Goal: Obtain resource: Obtain resource

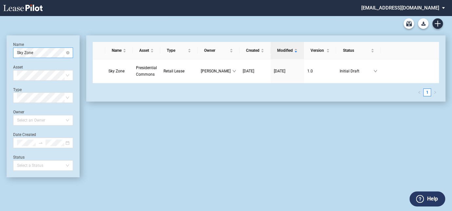
click at [36, 53] on span "Sky Zone" at bounding box center [43, 53] width 52 height 10
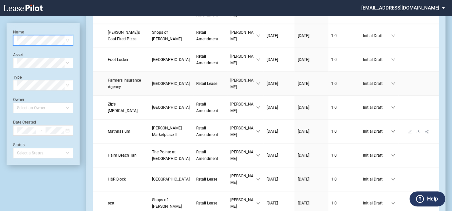
scroll to position [178, 0]
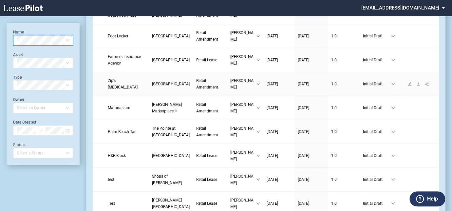
click at [196, 89] on span "Retail Amendment" at bounding box center [207, 83] width 22 height 11
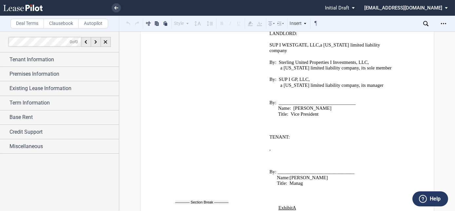
scroll to position [847, 0]
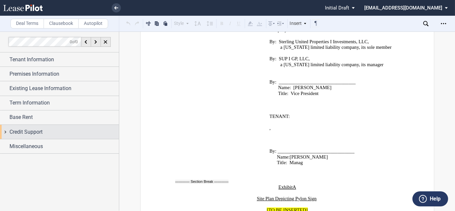
click at [24, 135] on span "Credit Support" at bounding box center [25, 132] width 33 height 8
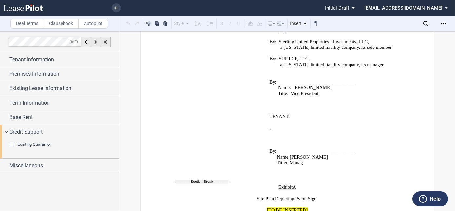
click at [13, 145] on div "Existing Guarantor" at bounding box center [12, 144] width 7 height 7
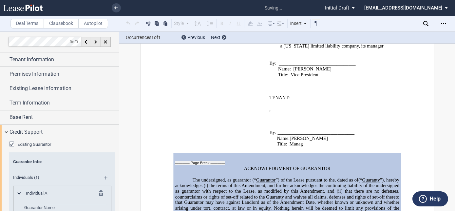
scroll to position [942, 0]
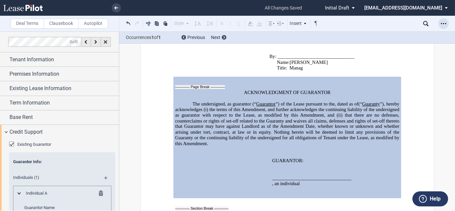
click at [443, 23] on icon "Open Lease options menu" at bounding box center [443, 23] width 5 height 5
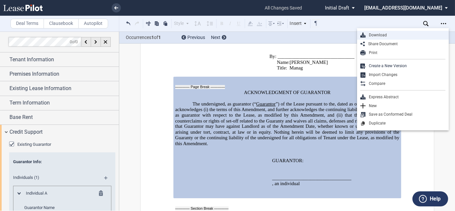
click at [379, 38] on div "Download" at bounding box center [405, 35] width 80 height 6
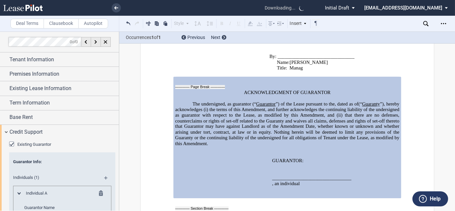
click at [12, 142] on div "Existing Guarantor" at bounding box center [12, 144] width 7 height 7
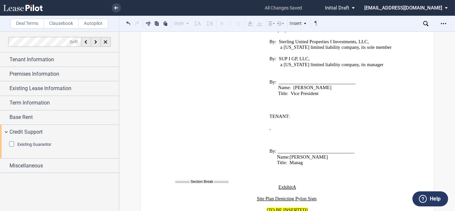
click at [212, 114] on p "﻿" at bounding box center [220, 117] width 86 height 6
click at [15, 144] on div "Existing Guarantor" at bounding box center [12, 144] width 7 height 7
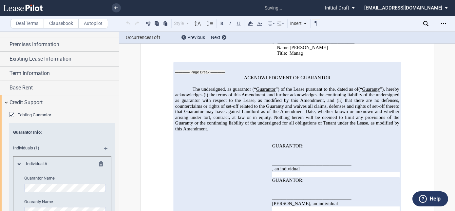
scroll to position [89, 0]
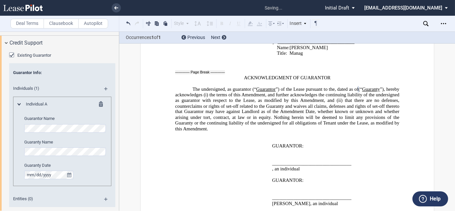
click at [372, 137] on p at bounding box center [287, 140] width 224 height 6
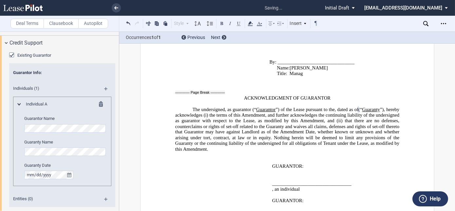
scroll to position [927, 0]
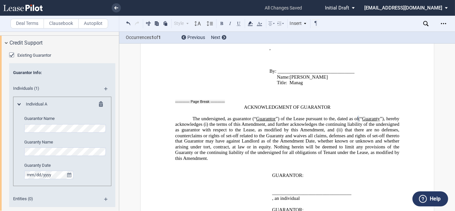
click at [224, 91] on div "ACKNOWLEDGMENT OF GUARANTOR The undersigned, as guarantor (“ Guarantor ”) of th…" at bounding box center [287, 171] width 224 height 161
